Goal: Book appointment/travel/reservation

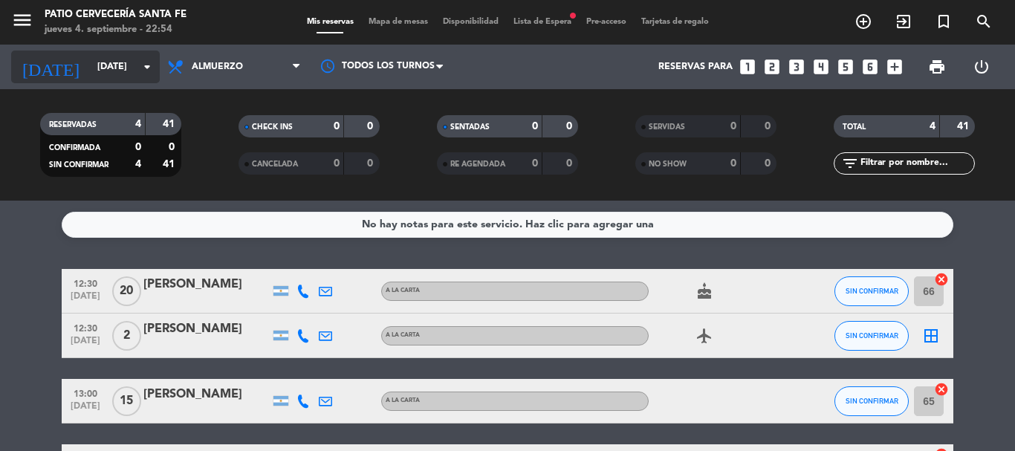
click at [123, 68] on input "[DATE]" at bounding box center [153, 66] width 126 height 25
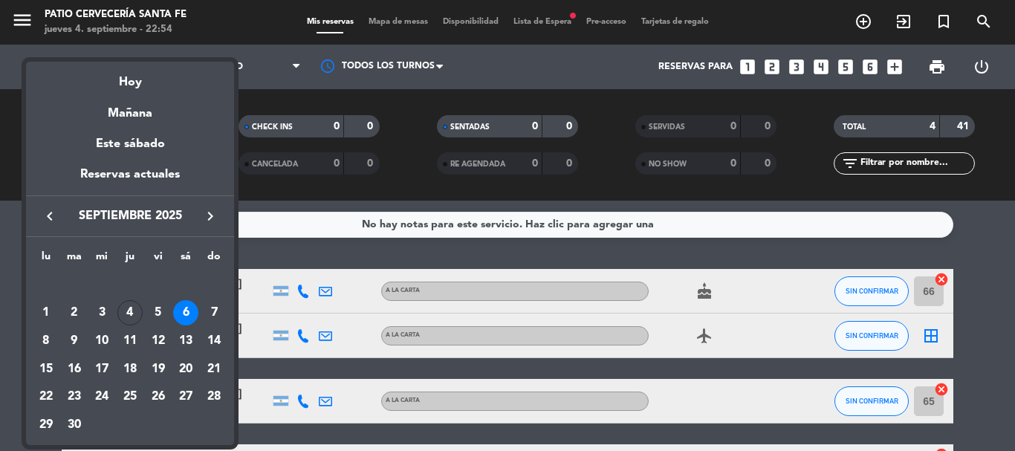
click at [190, 46] on div at bounding box center [507, 225] width 1015 height 451
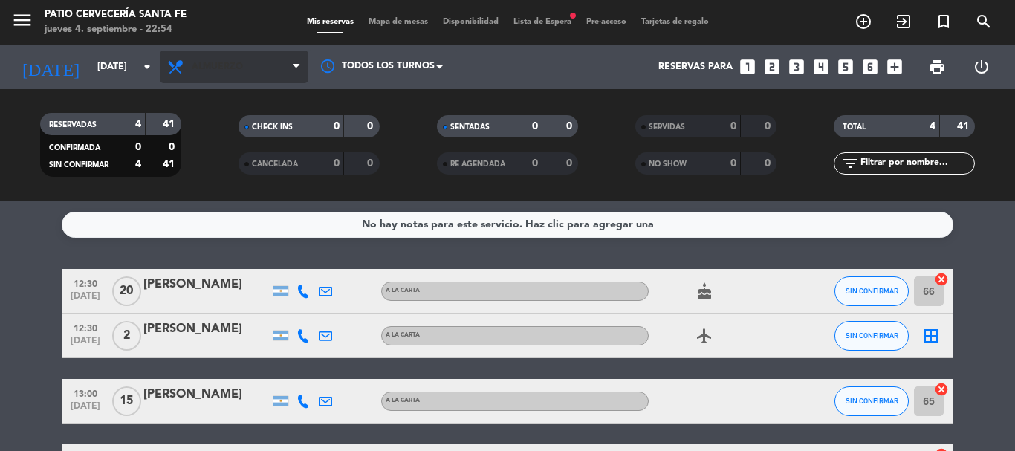
click at [280, 78] on span "Almuerzo" at bounding box center [234, 67] width 149 height 33
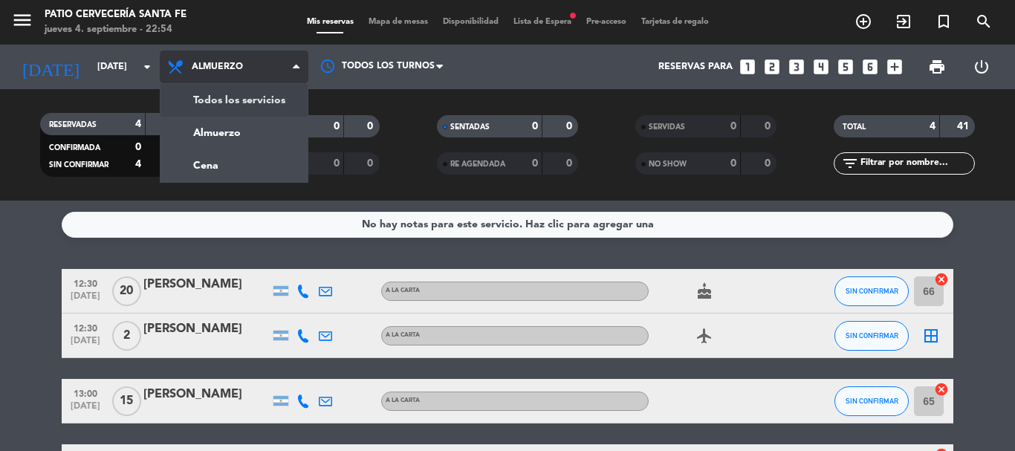
click at [266, 71] on span "Almuerzo" at bounding box center [234, 67] width 149 height 33
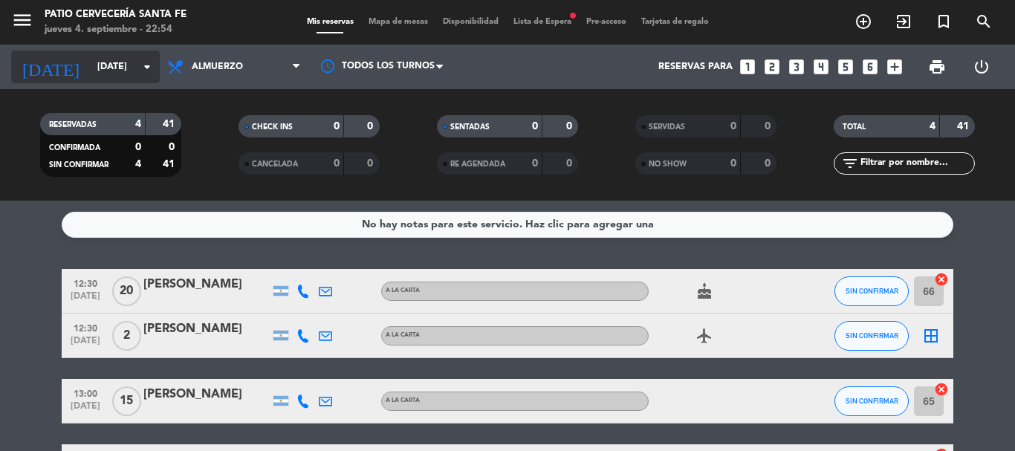
click at [94, 70] on input "[DATE]" at bounding box center [153, 66] width 126 height 25
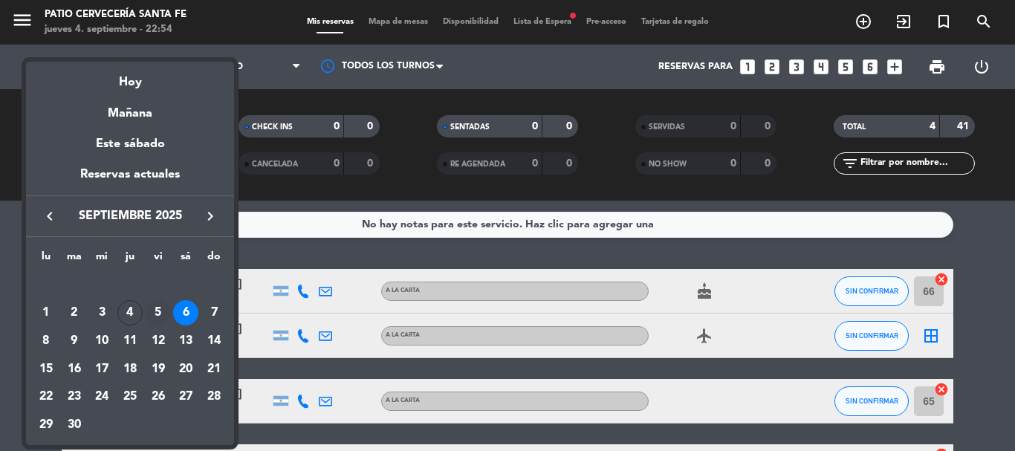
click at [160, 306] on div "5" at bounding box center [158, 312] width 25 height 25
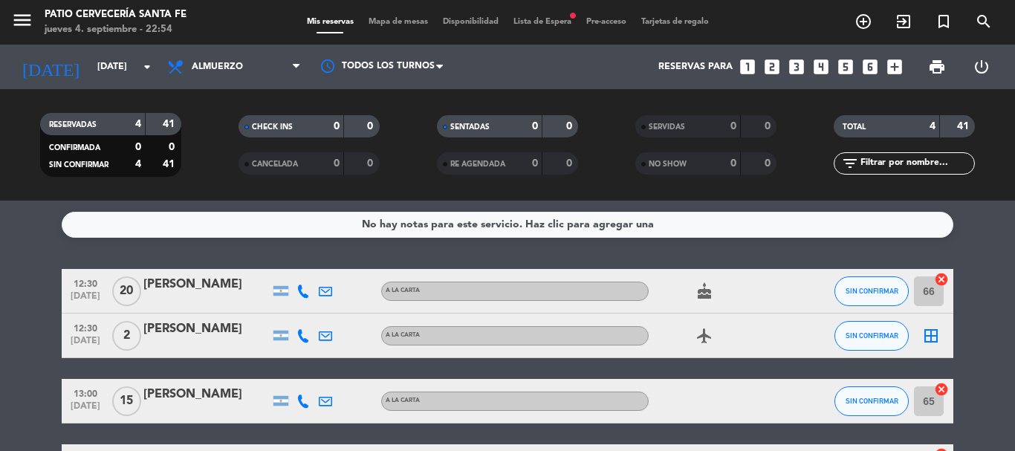
type input "[DATE]"
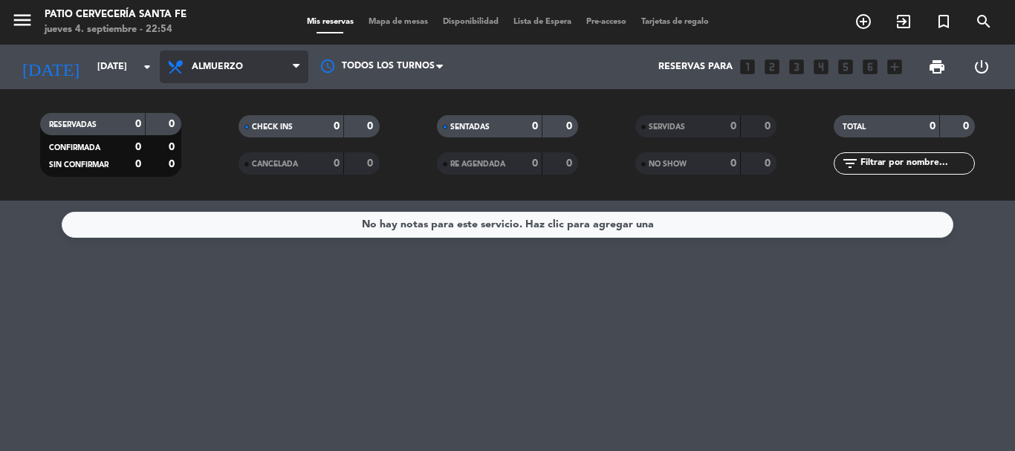
click at [215, 71] on span "Almuerzo" at bounding box center [217, 67] width 51 height 10
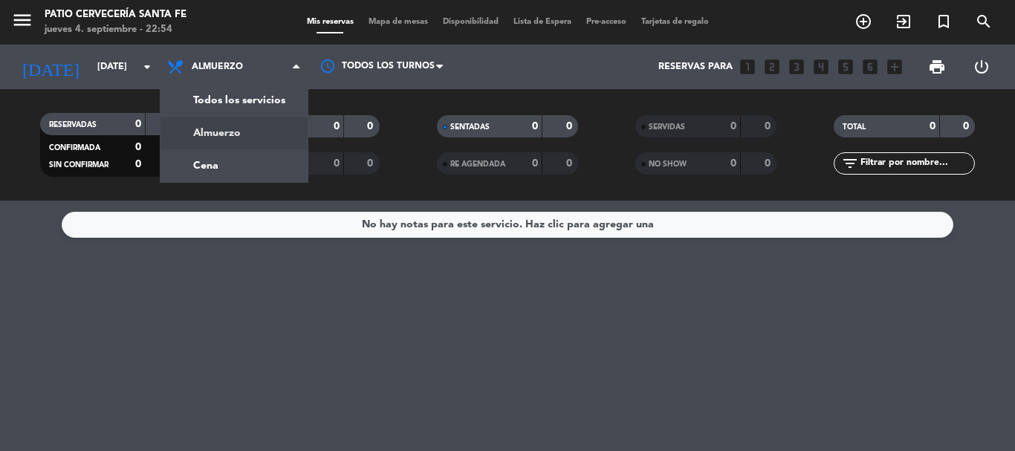
click at [267, 158] on div "menu Patio Cervecería Santa Fe [DATE] 4. septiembre - 22:54 Mis reservas Mapa d…" at bounding box center [507, 100] width 1015 height 201
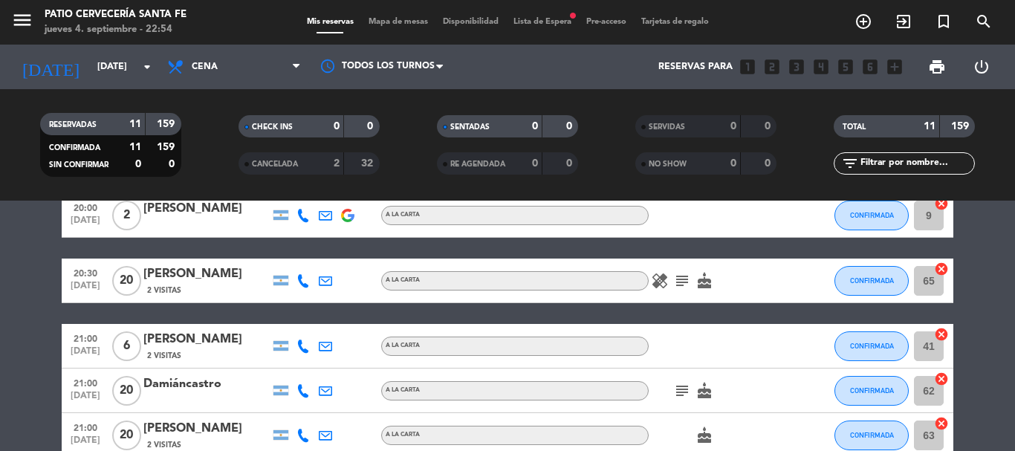
scroll to position [74, 0]
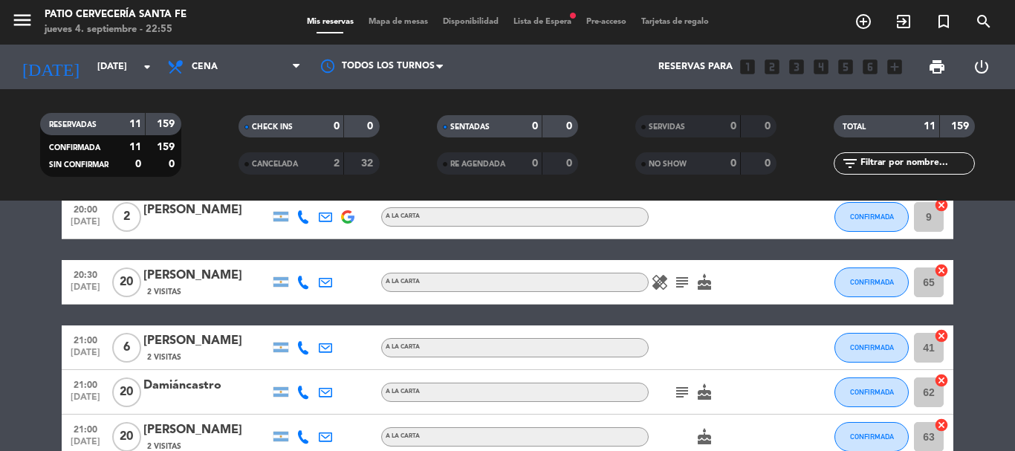
click at [676, 282] on icon "subject" at bounding box center [682, 283] width 18 height 18
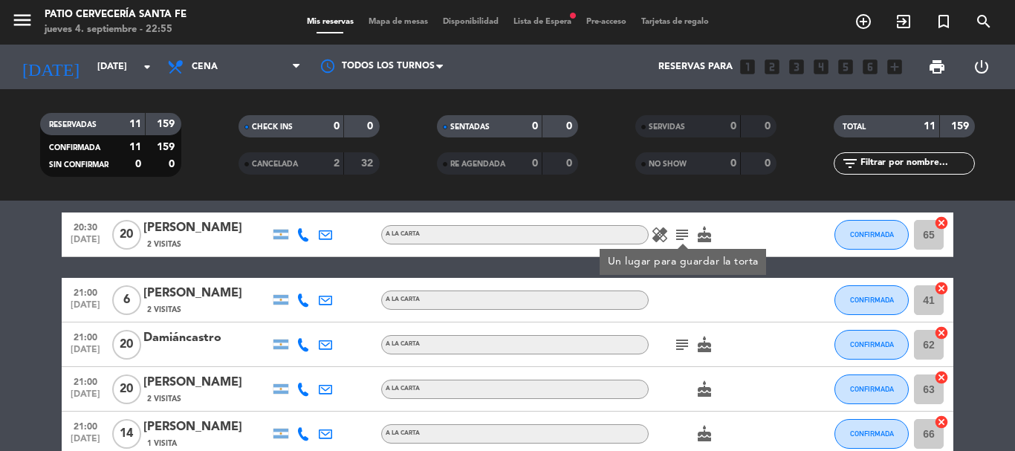
scroll to position [149, 0]
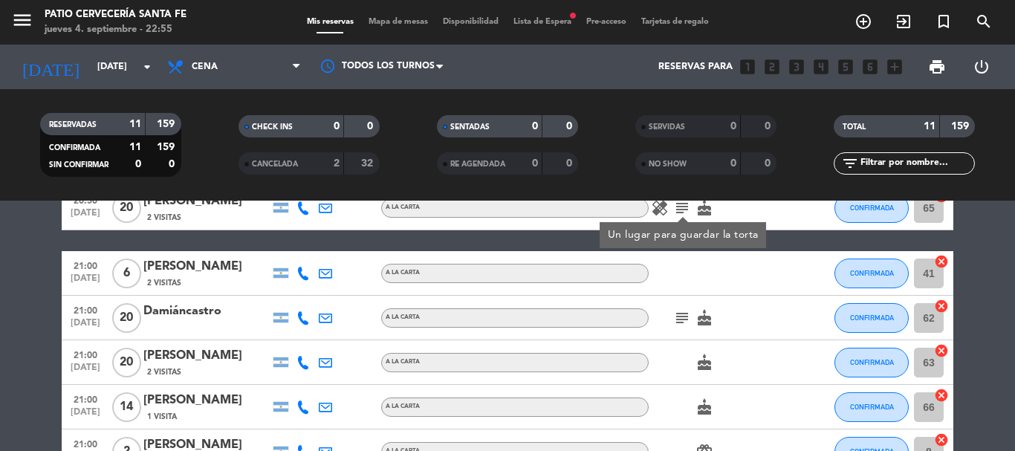
click at [679, 317] on icon "subject" at bounding box center [682, 318] width 18 height 18
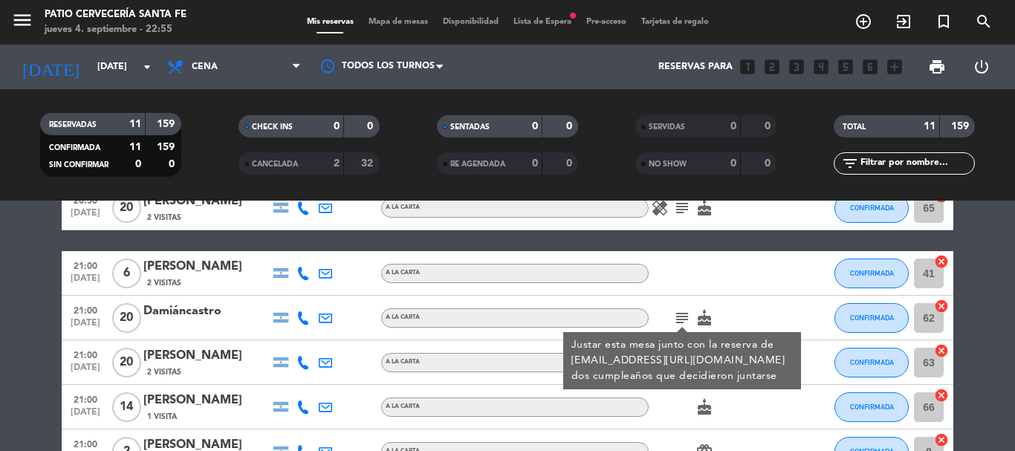
click at [757, 301] on div "subject Justar esta mesa junto con la reserva de [EMAIL_ADDRESS][URL][DOMAIN_NA…" at bounding box center [716, 318] width 134 height 44
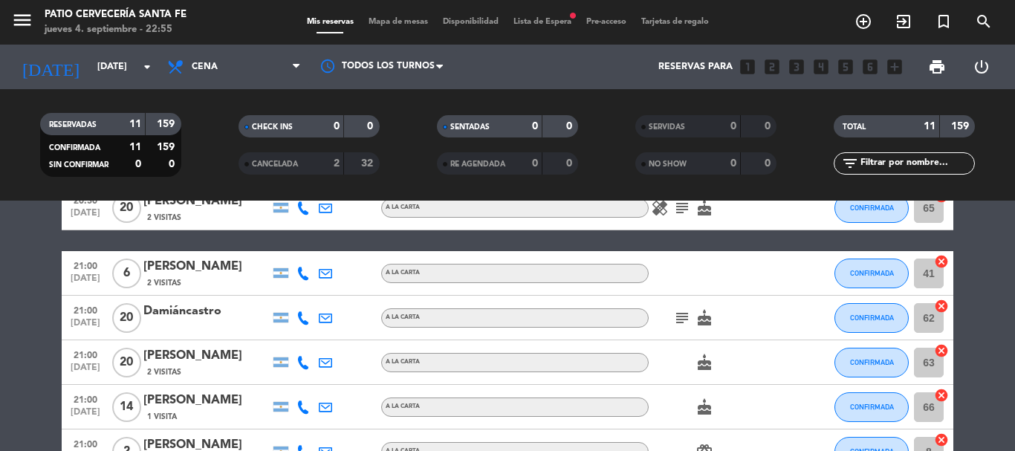
click at [682, 317] on icon "subject" at bounding box center [682, 318] width 18 height 18
